Goal: Task Accomplishment & Management: Use online tool/utility

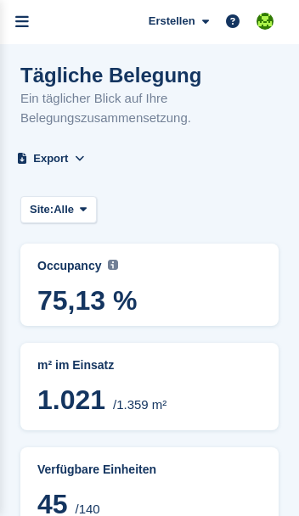
click at [24, 19] on icon "menu" at bounding box center [22, 21] width 14 height 15
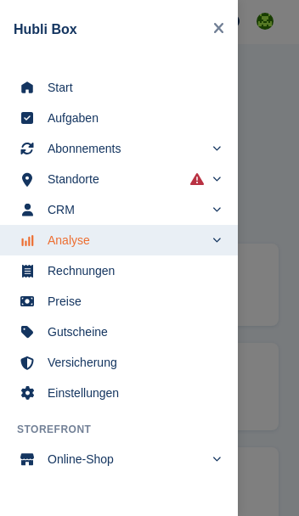
click at [55, 87] on span "Start" at bounding box center [130, 88] width 165 height 24
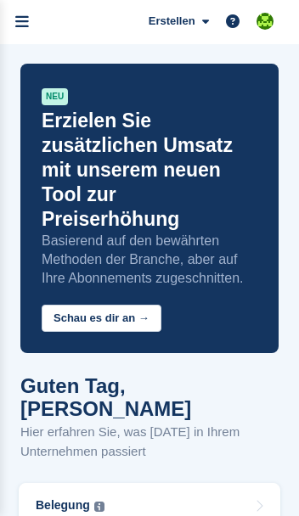
click at [21, 22] on icon "menu" at bounding box center [22, 21] width 14 height 15
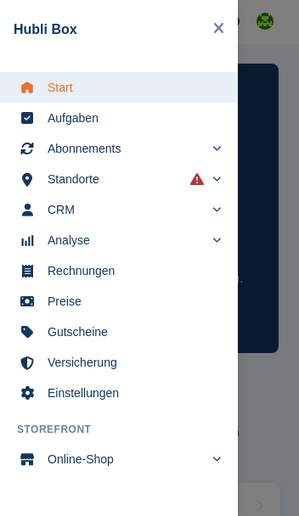
click at [45, 97] on link "Start" at bounding box center [119, 87] width 238 height 31
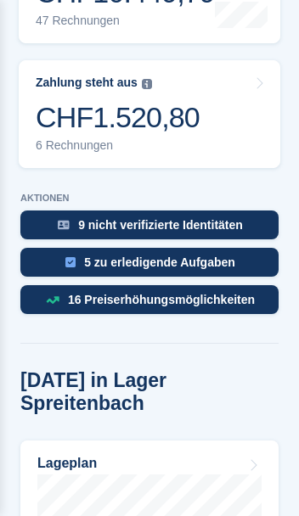
scroll to position [672, 0]
click at [118, 255] on div "5 zu erledigende Aufgaben" at bounding box center [159, 262] width 151 height 14
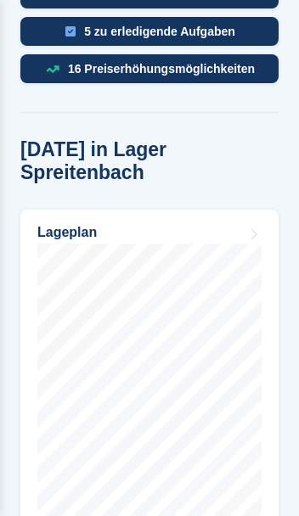
scroll to position [906, 0]
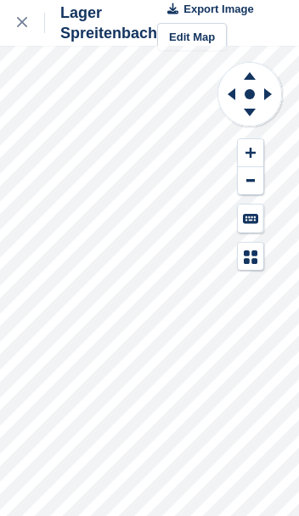
scroll to position [22, 0]
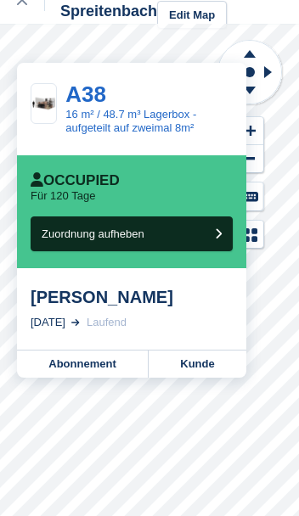
click at [191, 364] on link "Kunde" at bounding box center [198, 364] width 98 height 27
